Goal: Find contact information: Find contact information

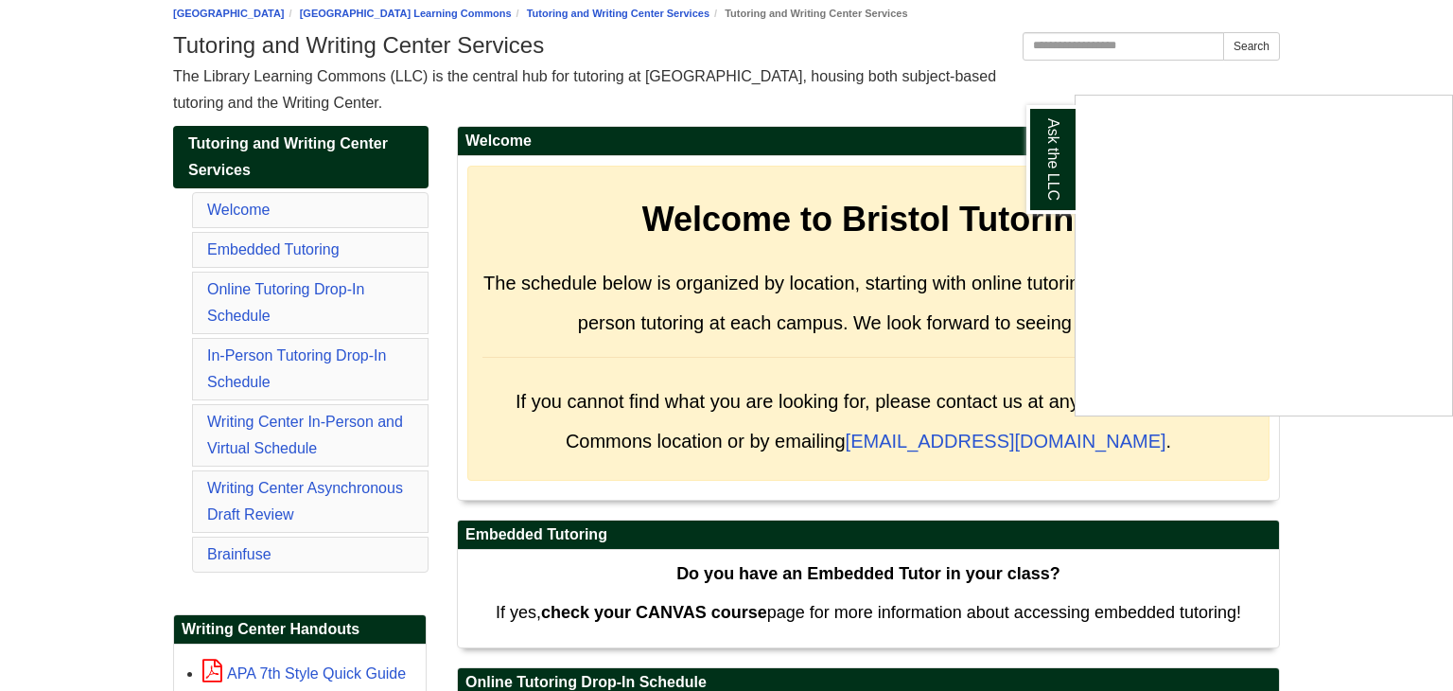
scroll to position [223, 0]
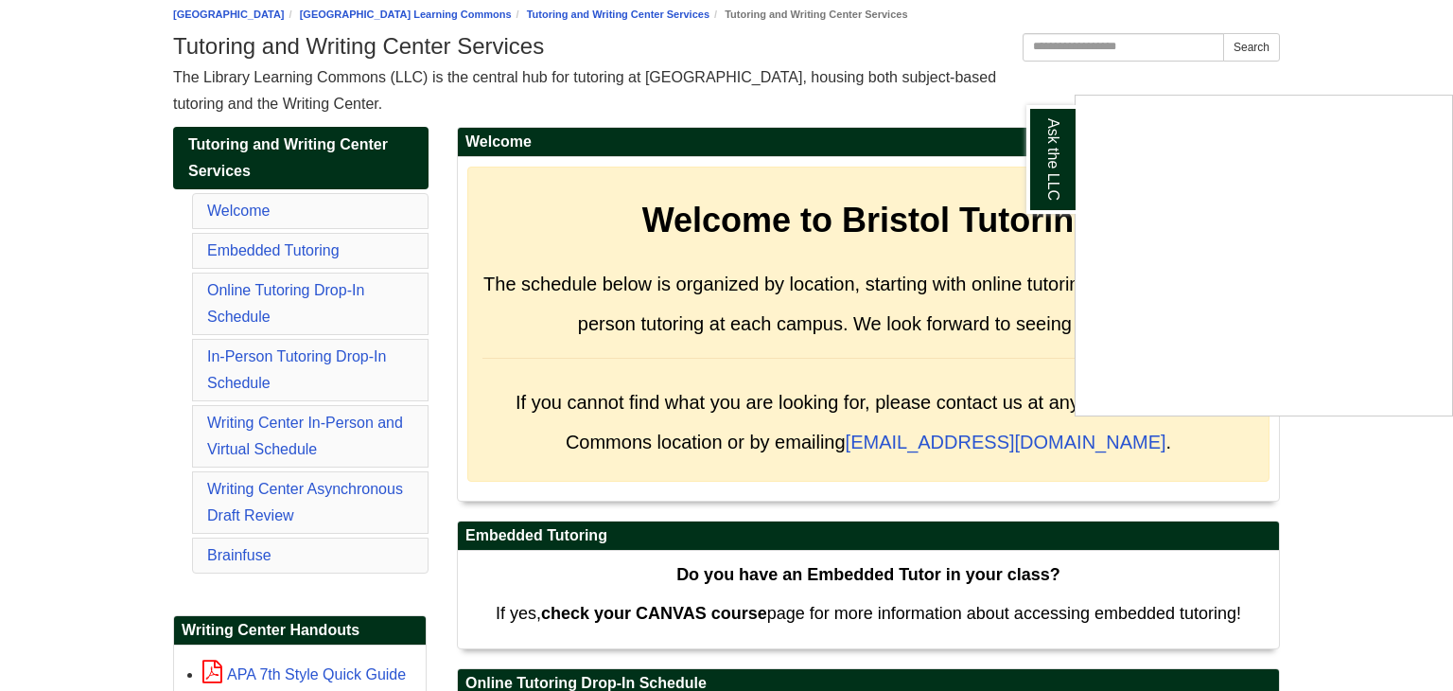
click at [1332, 490] on div "Ask the LLC" at bounding box center [726, 345] width 1453 height 691
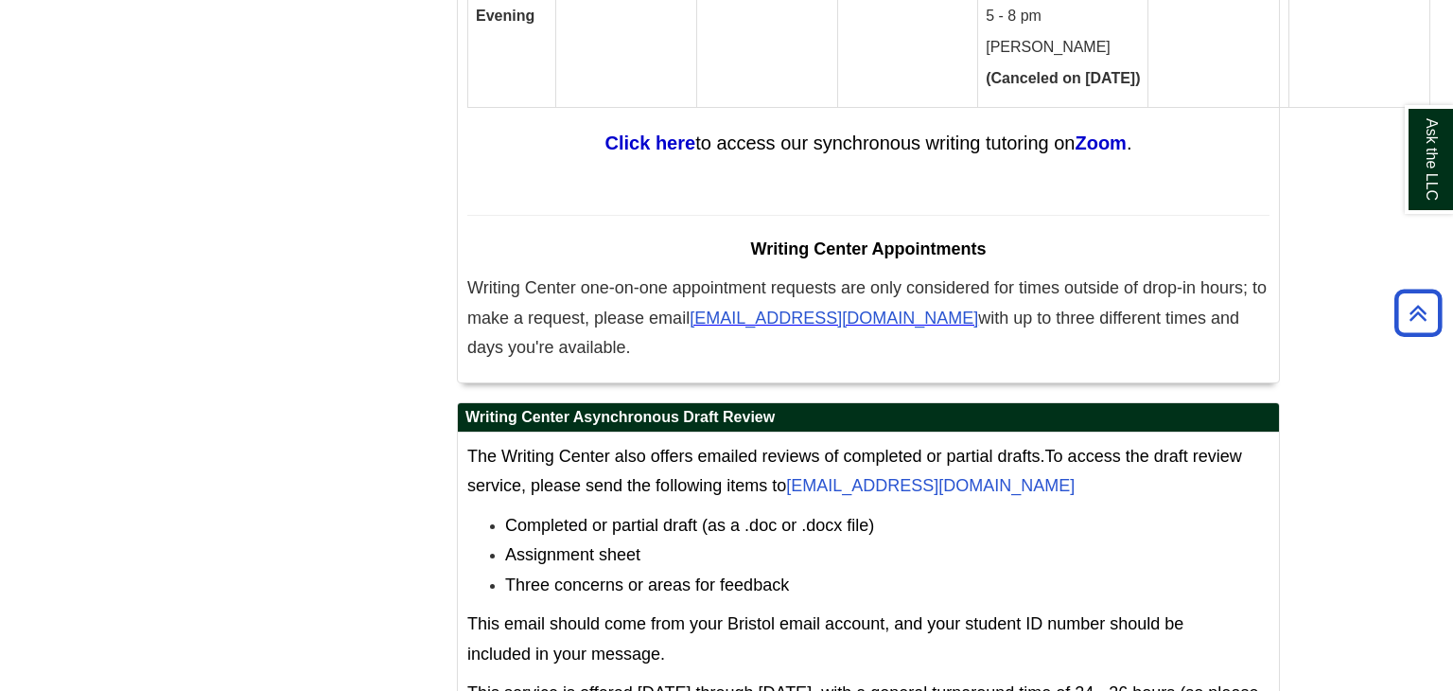
scroll to position [11928, 0]
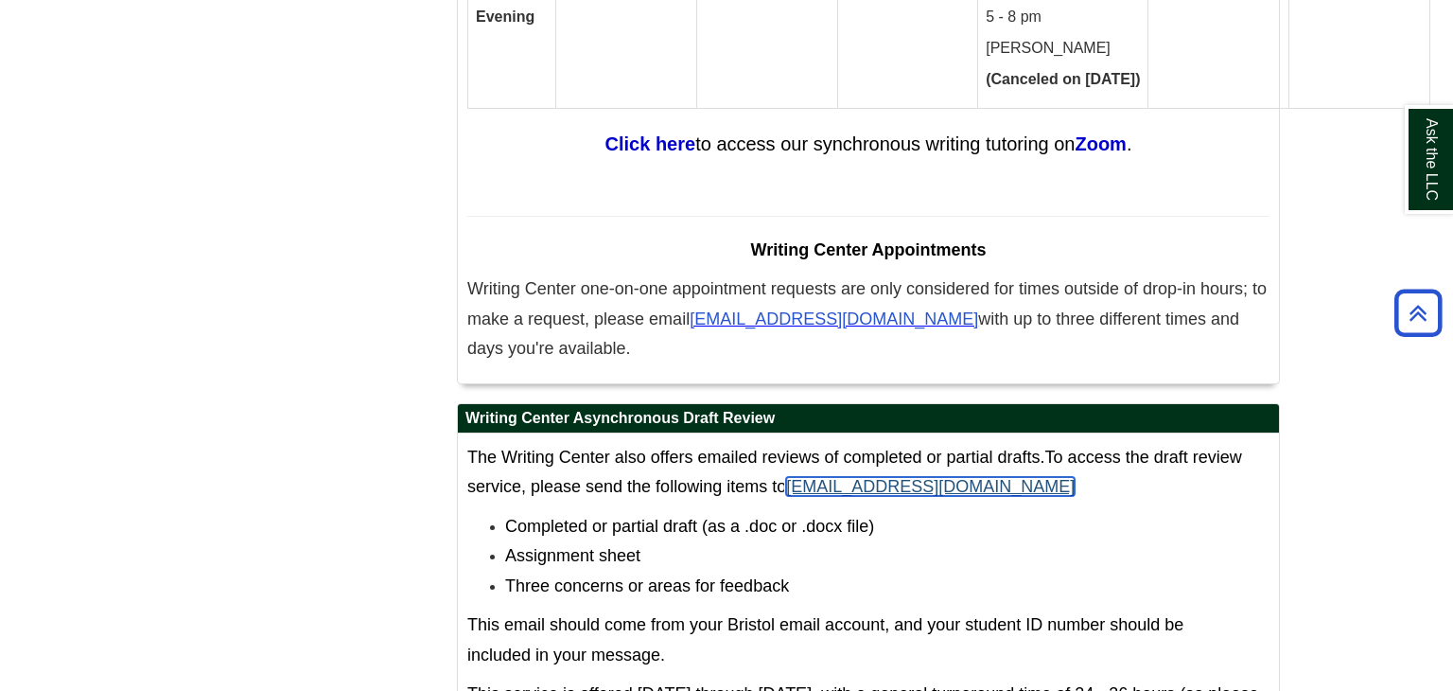
click at [885, 477] on link "[EMAIL_ADDRESS][DOMAIN_NAME]" at bounding box center [930, 486] width 289 height 19
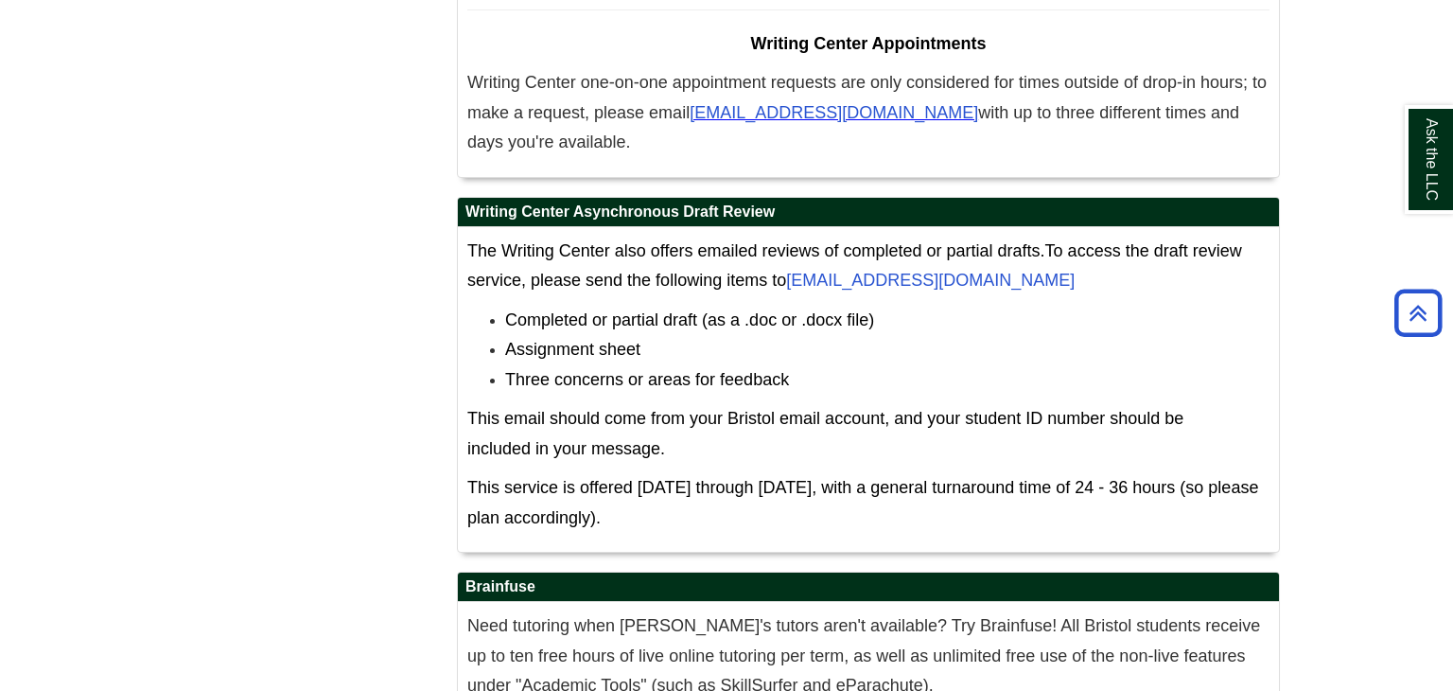
scroll to position [12135, 0]
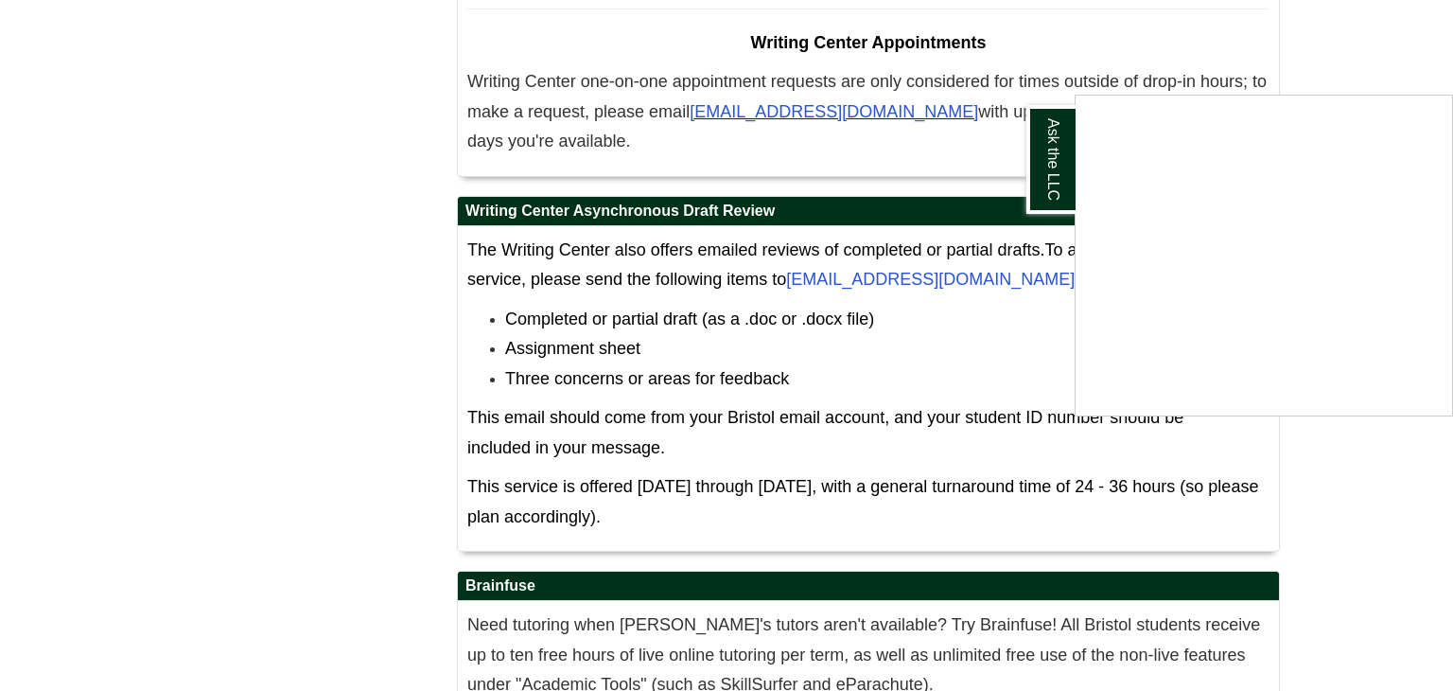
click at [232, 337] on div "Ask the LLC" at bounding box center [726, 345] width 1453 height 691
